Goal: Information Seeking & Learning: Learn about a topic

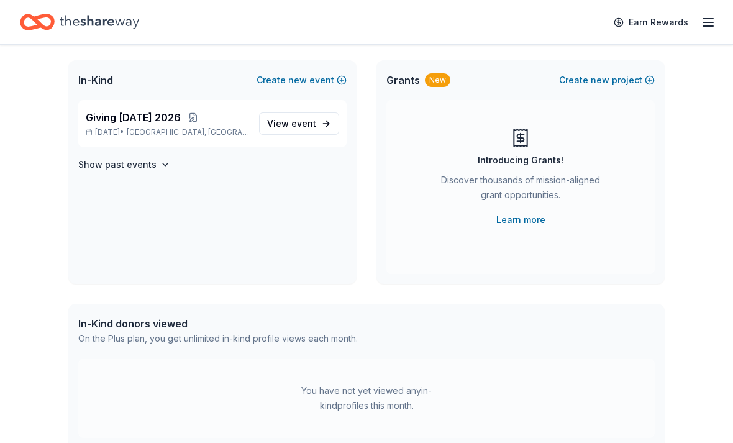
scroll to position [65, 0]
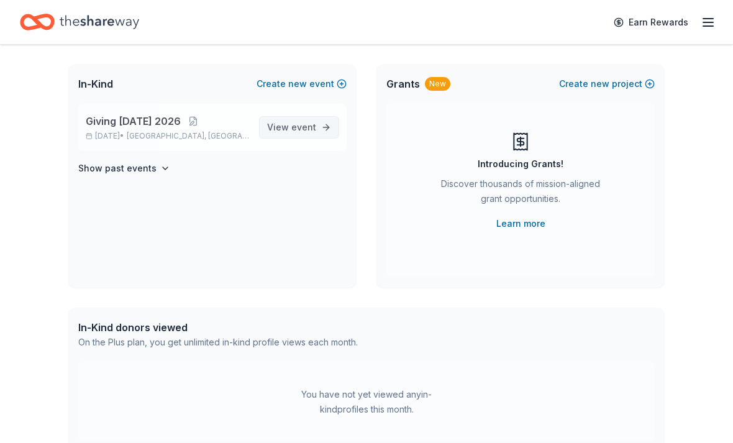
click at [318, 127] on link "View event" at bounding box center [299, 128] width 80 height 22
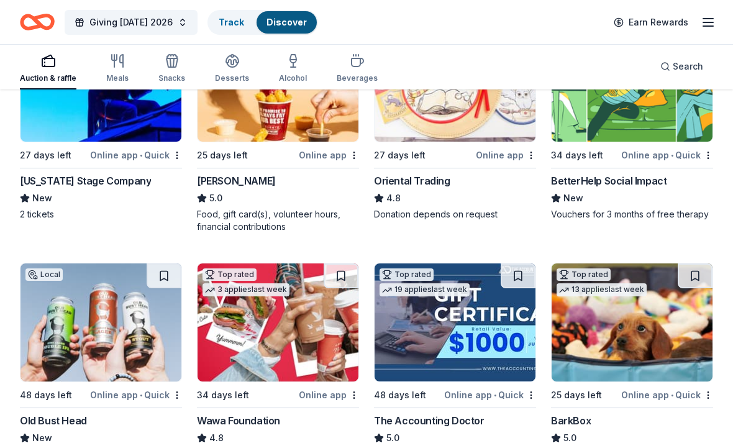
scroll to position [206, 0]
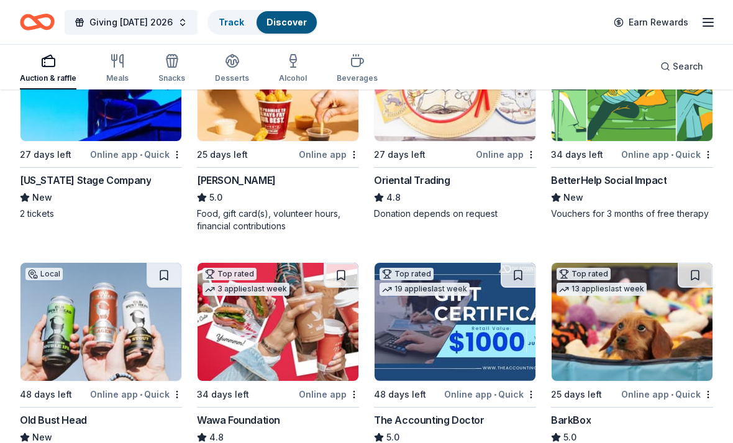
click at [473, 118] on img at bounding box center [455, 83] width 161 height 118
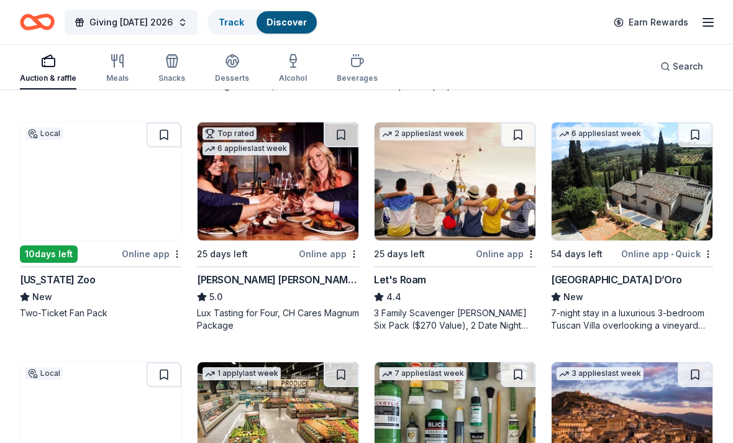
scroll to position [589, 0]
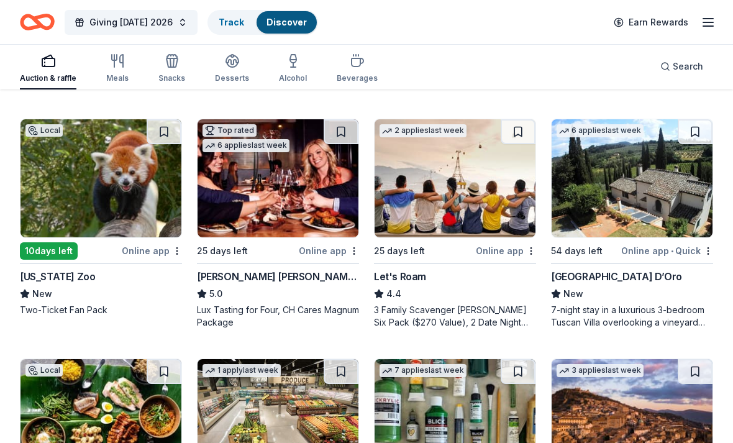
click at [107, 188] on img at bounding box center [100, 178] width 161 height 118
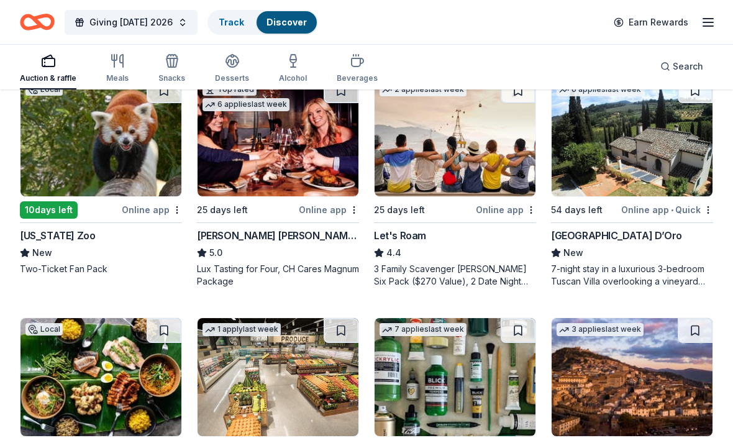
scroll to position [630, 0]
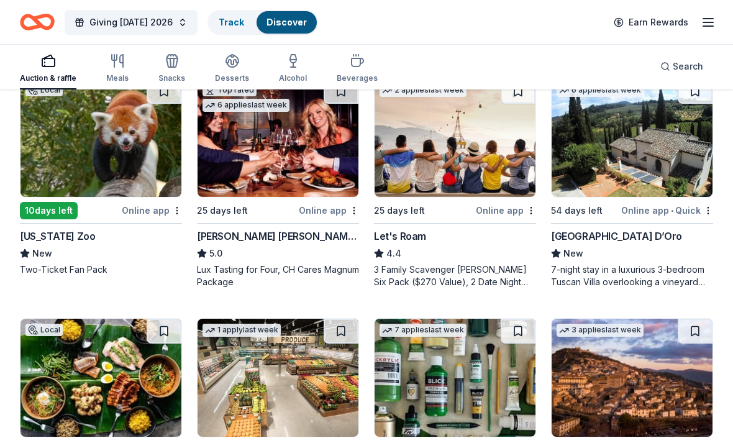
click at [509, 152] on img at bounding box center [455, 138] width 161 height 118
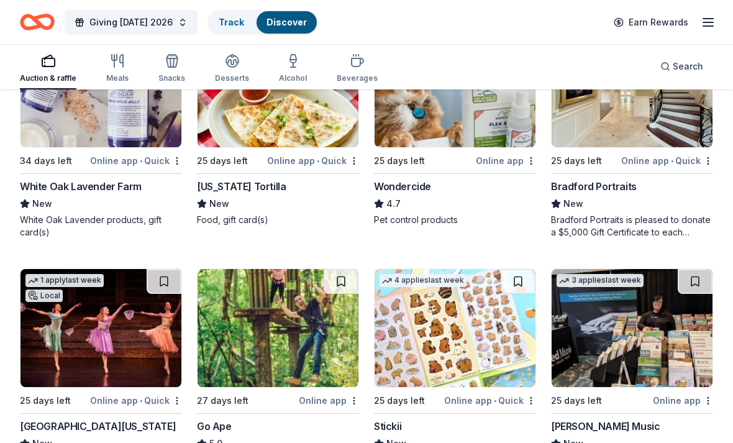
scroll to position [1162, 0]
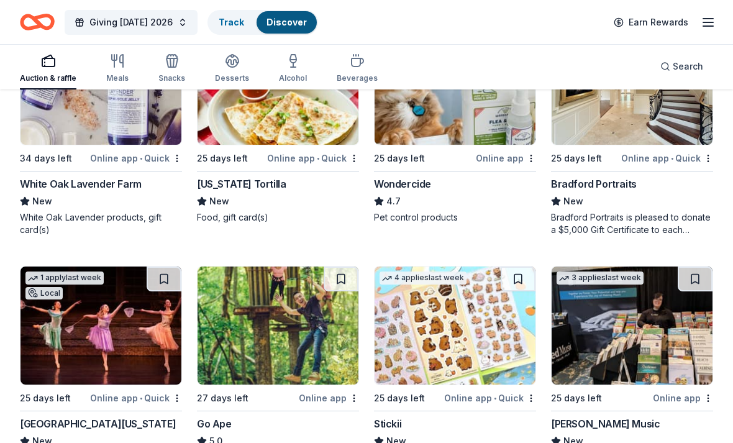
click at [121, 119] on img at bounding box center [100, 86] width 161 height 118
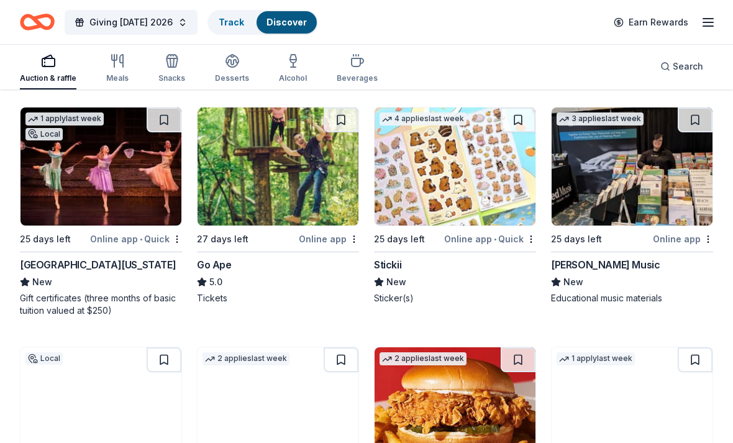
scroll to position [1321, 0]
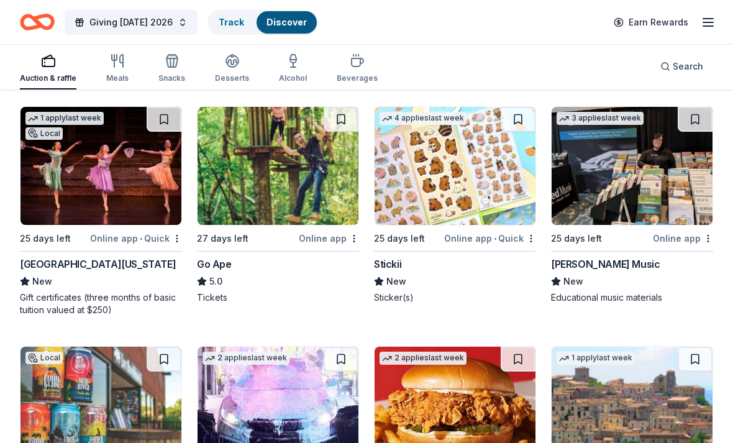
click at [122, 188] on img at bounding box center [100, 166] width 161 height 118
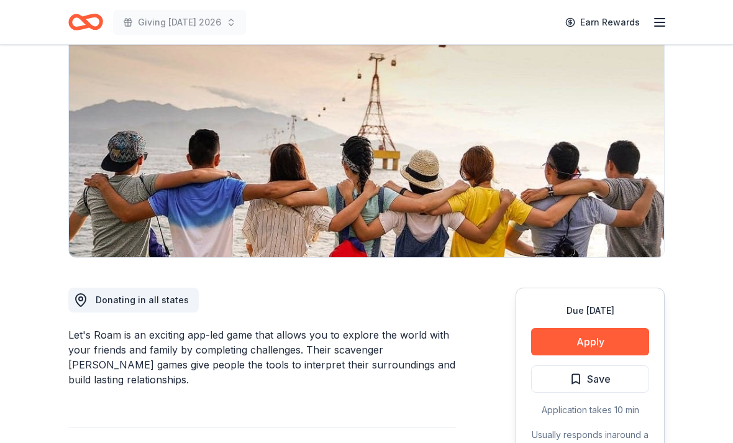
scroll to position [119, 0]
